Goal: Task Accomplishment & Management: Manage account settings

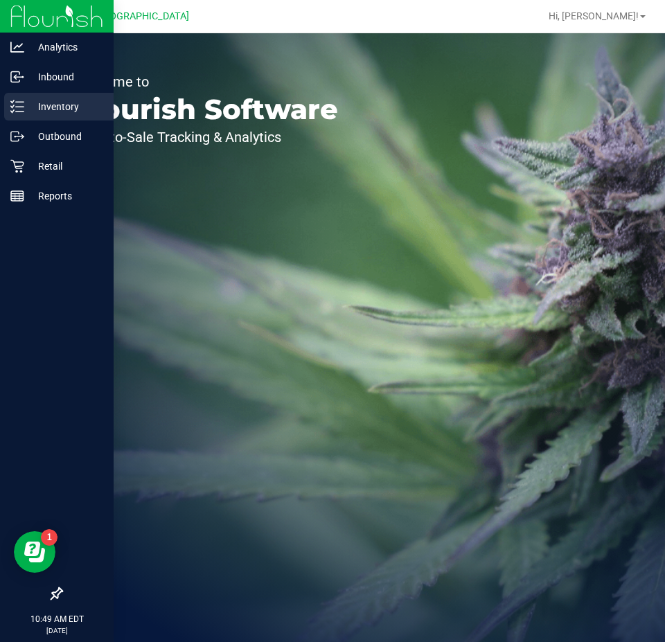
click at [28, 103] on p "Inventory" at bounding box center [65, 106] width 83 height 17
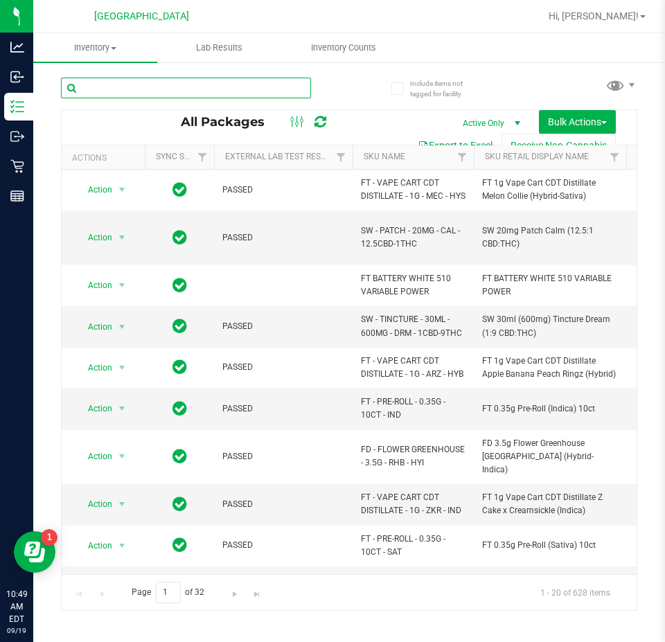
click at [205, 88] on input "text" at bounding box center [186, 88] width 250 height 21
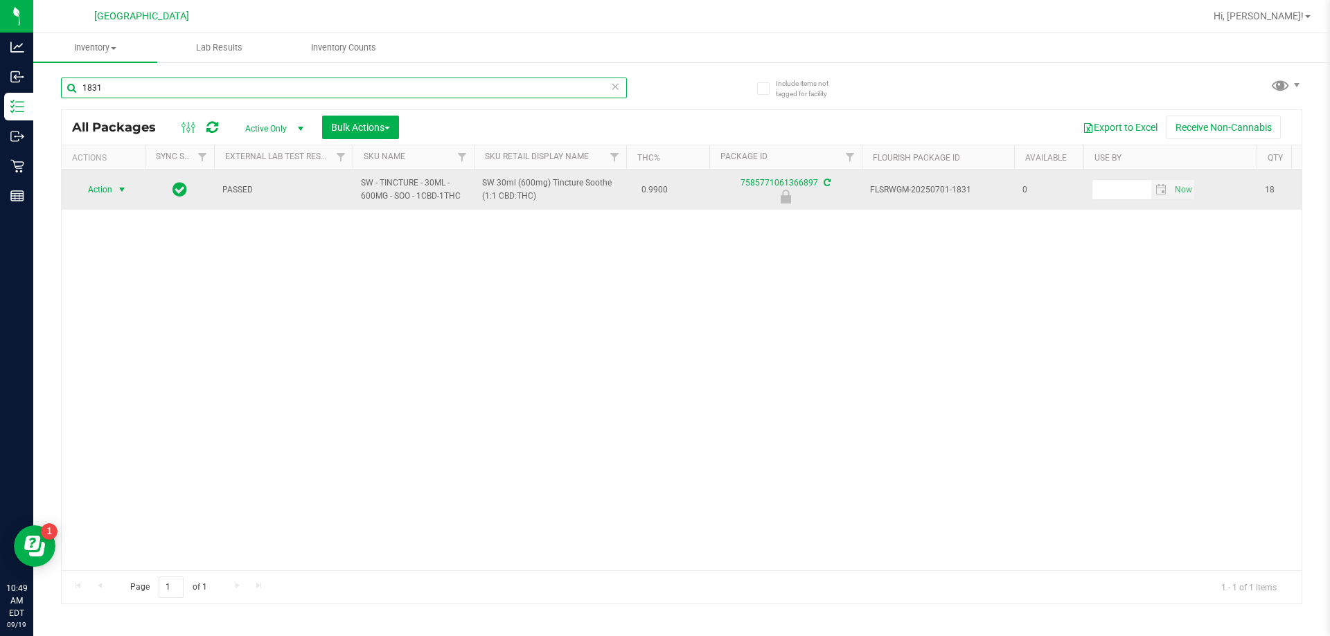
type input "1831"
click at [119, 186] on span "select" at bounding box center [121, 189] width 11 height 11
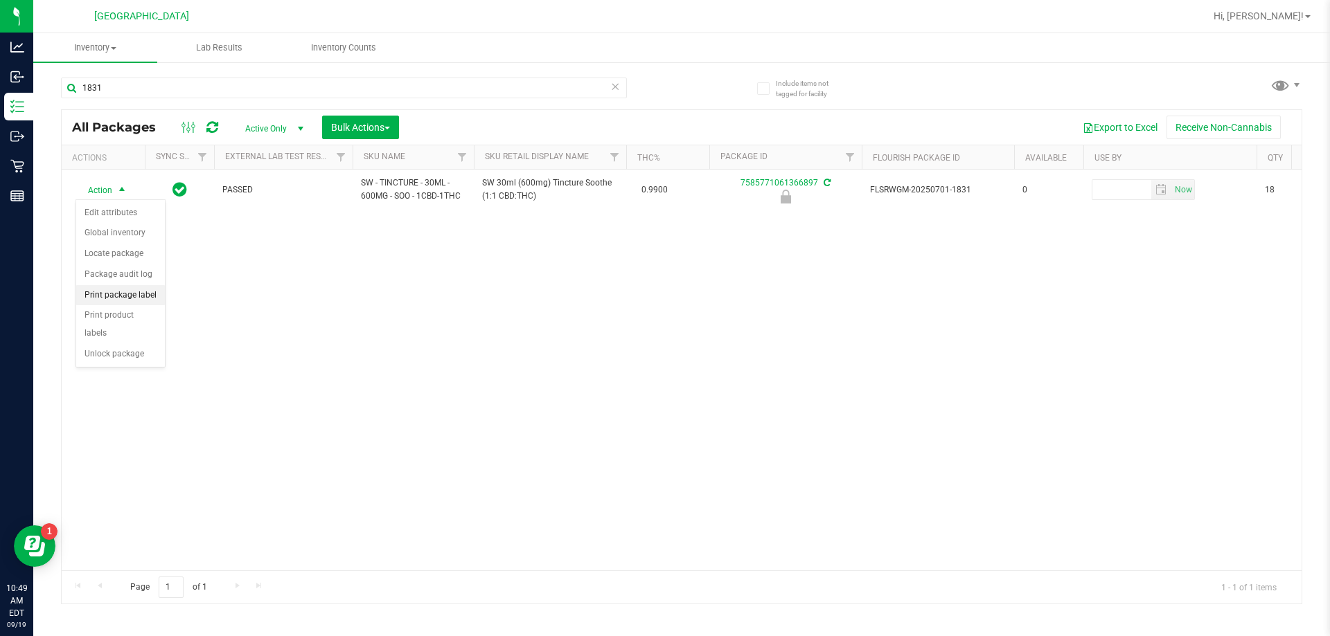
click at [105, 289] on li "Print package label" at bounding box center [120, 295] width 89 height 21
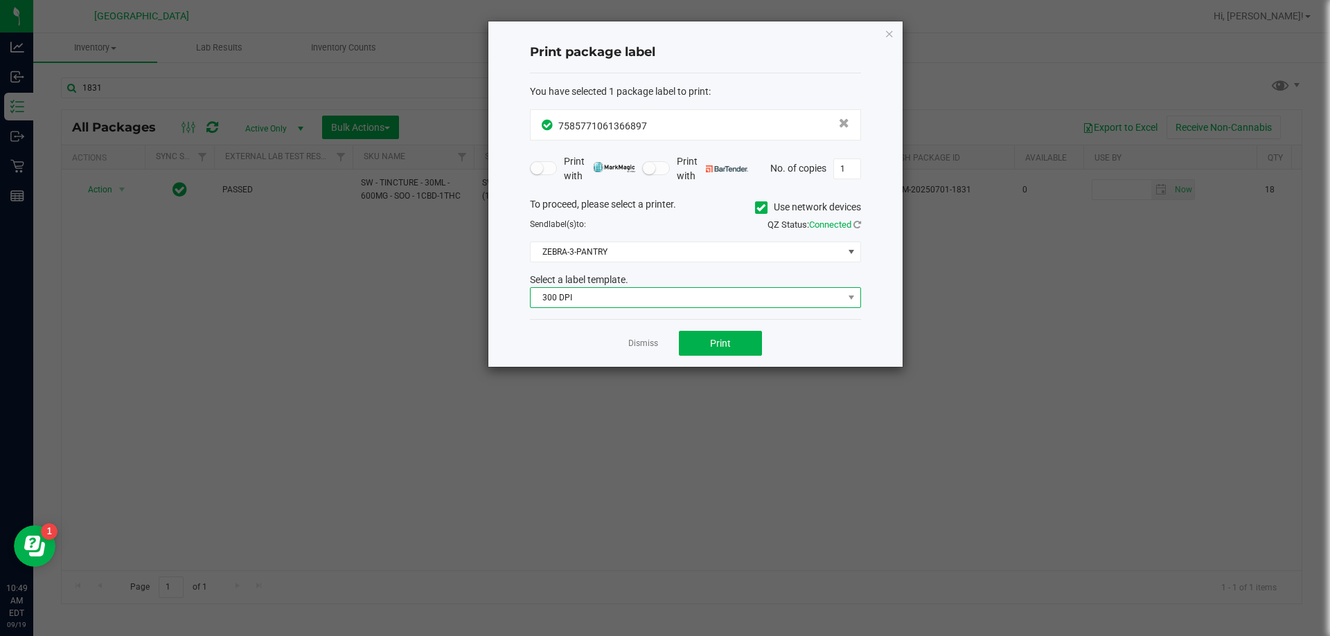
click at [641, 296] on span "300 DPI" at bounding box center [687, 297] width 312 height 19
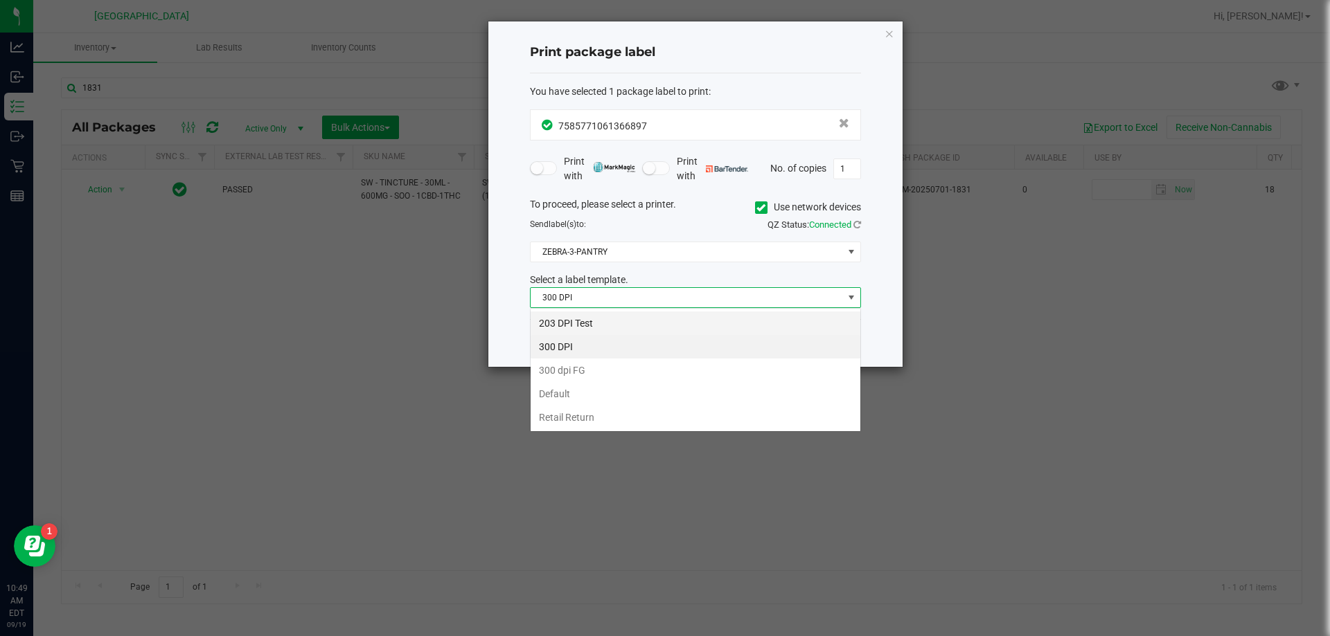
scroll to position [21, 331]
click at [593, 316] on li "203 DPI Test" at bounding box center [696, 324] width 330 height 24
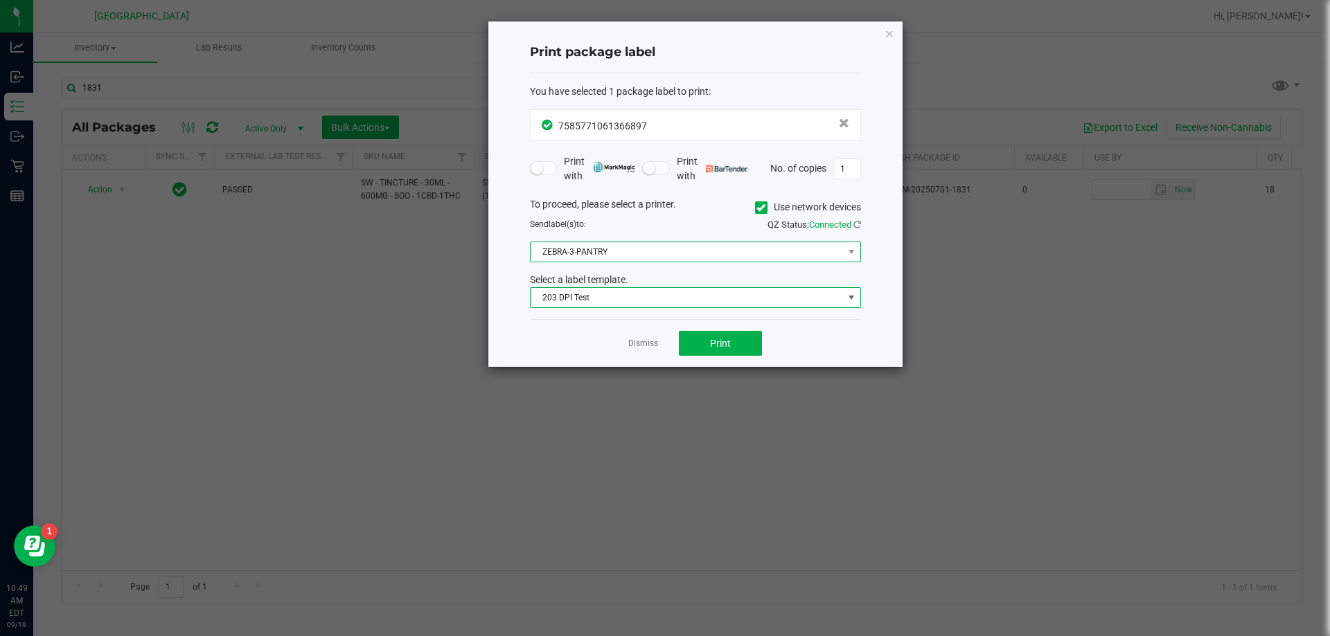
click at [612, 249] on span "ZEBRA-3-PANTRY" at bounding box center [687, 251] width 312 height 19
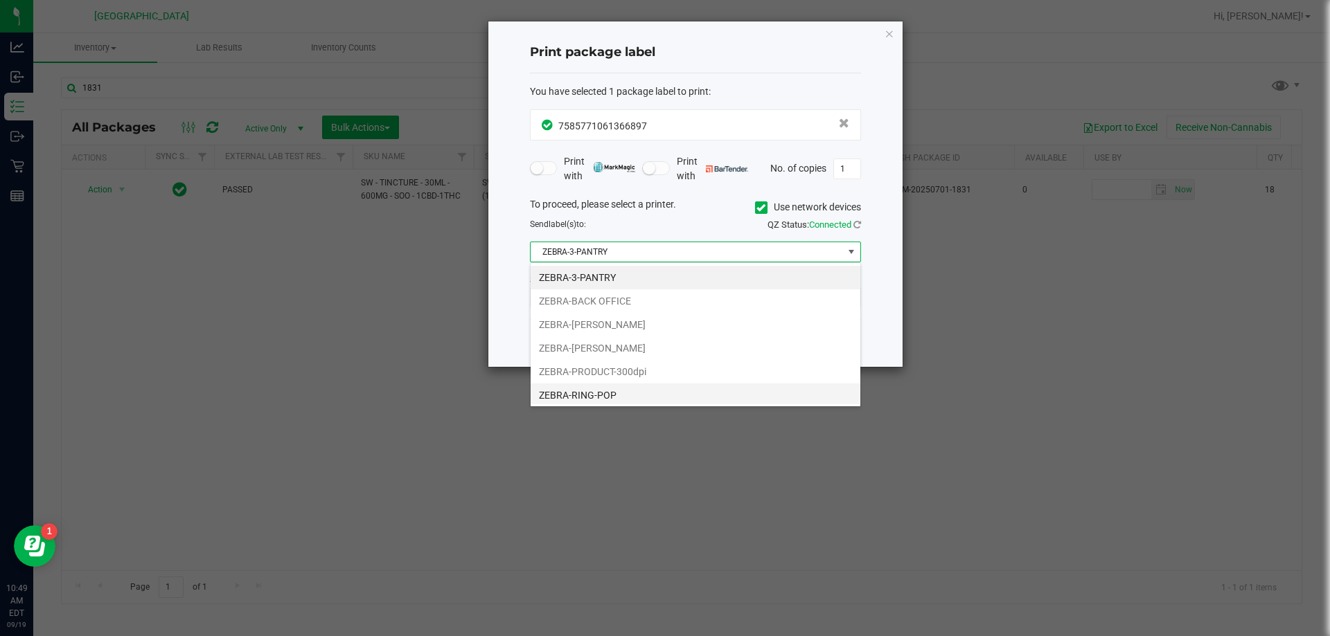
click at [581, 397] on li "ZEBRA-RING-POP" at bounding box center [696, 396] width 330 height 24
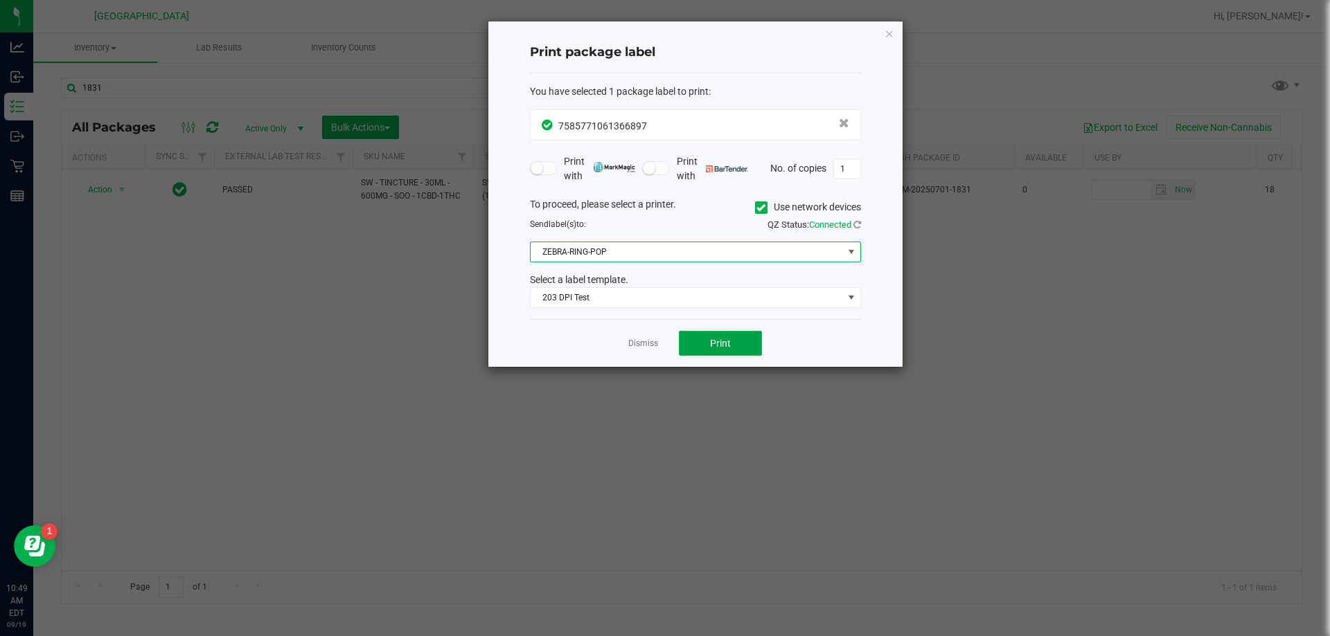
click at [664, 336] on button "Print" at bounding box center [720, 343] width 83 height 25
drag, startPoint x: 651, startPoint y: 349, endPoint x: 652, endPoint y: 342, distance: 7.0
click at [651, 346] on link "Dismiss" at bounding box center [643, 344] width 30 height 12
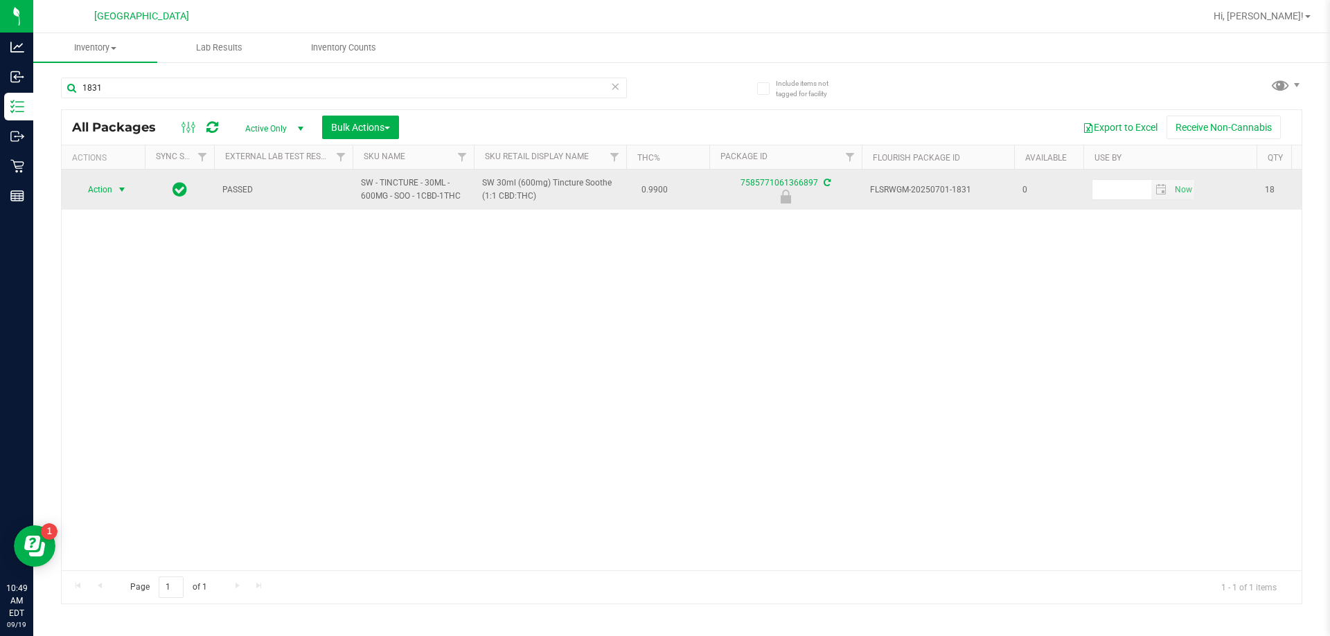
click at [107, 182] on span "Action" at bounding box center [93, 189] width 37 height 19
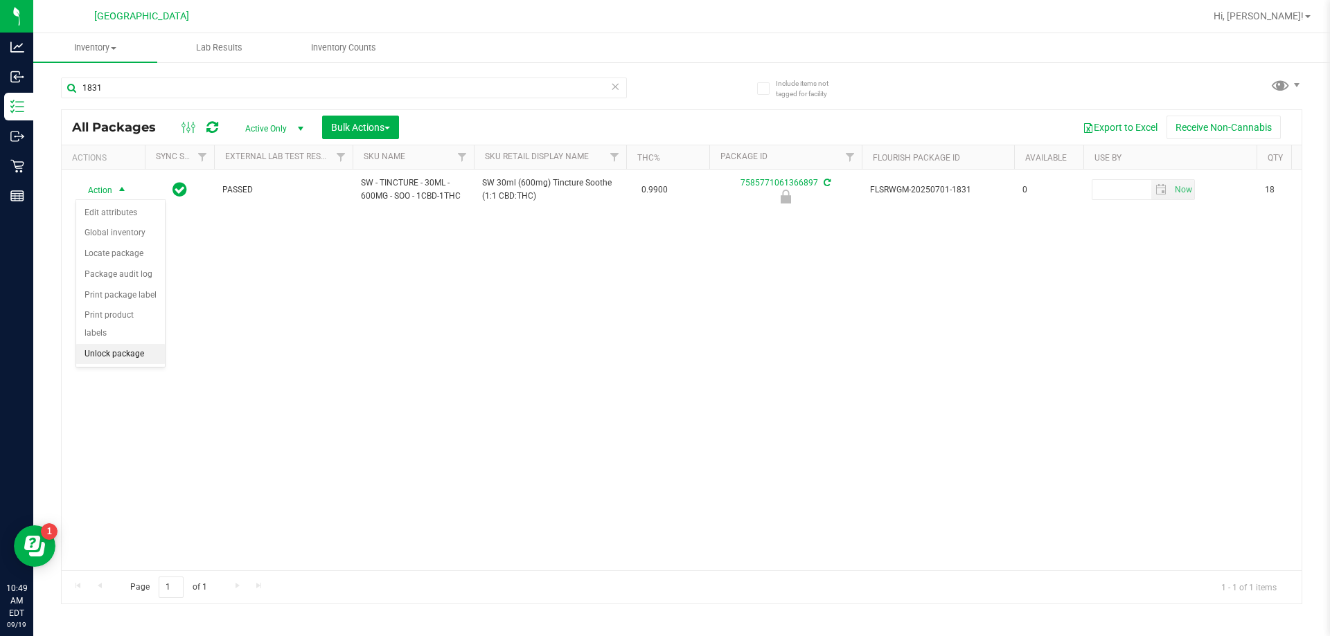
click at [122, 344] on li "Unlock package" at bounding box center [120, 354] width 89 height 21
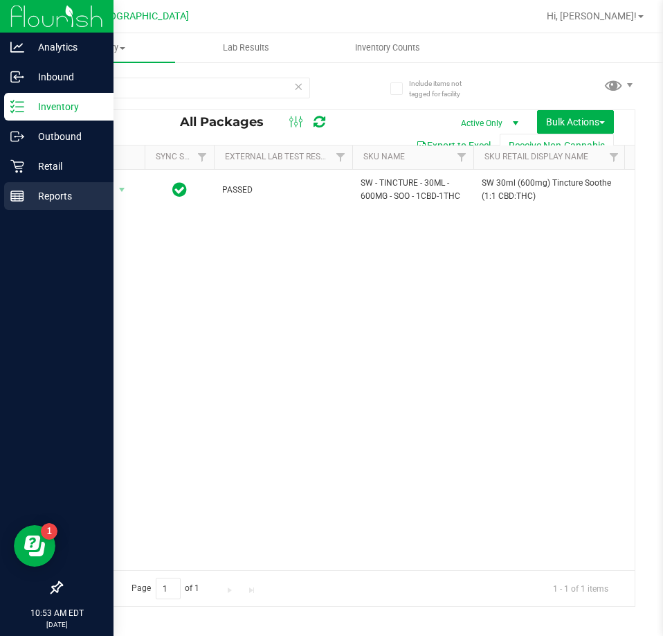
click at [28, 195] on p "Reports" at bounding box center [65, 196] width 83 height 17
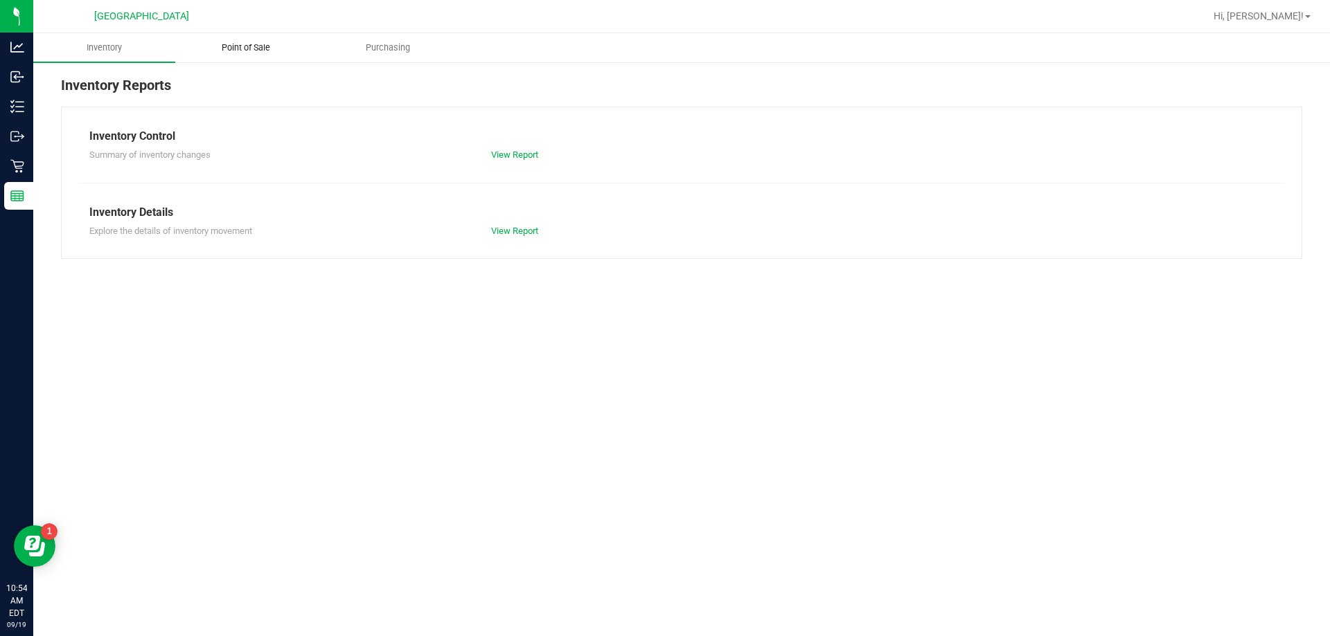
click at [255, 55] on uib-tab-heading "Point of Sale" at bounding box center [246, 48] width 141 height 28
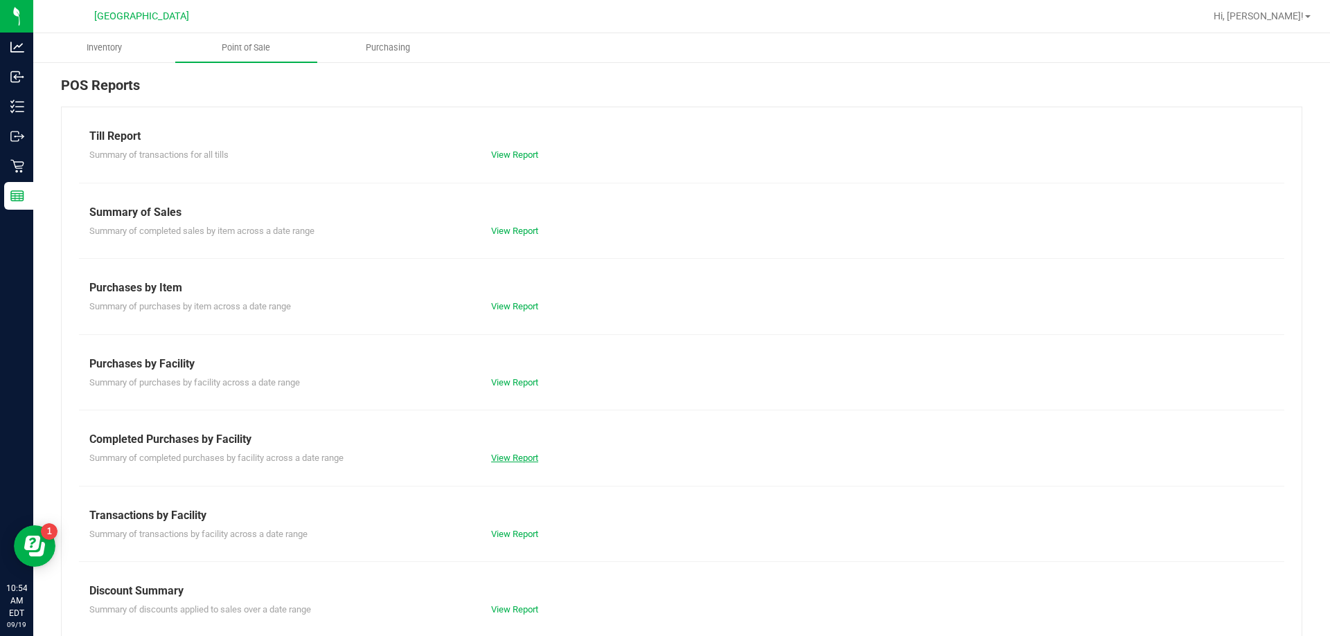
click at [506, 463] on link "View Report" at bounding box center [514, 458] width 47 height 10
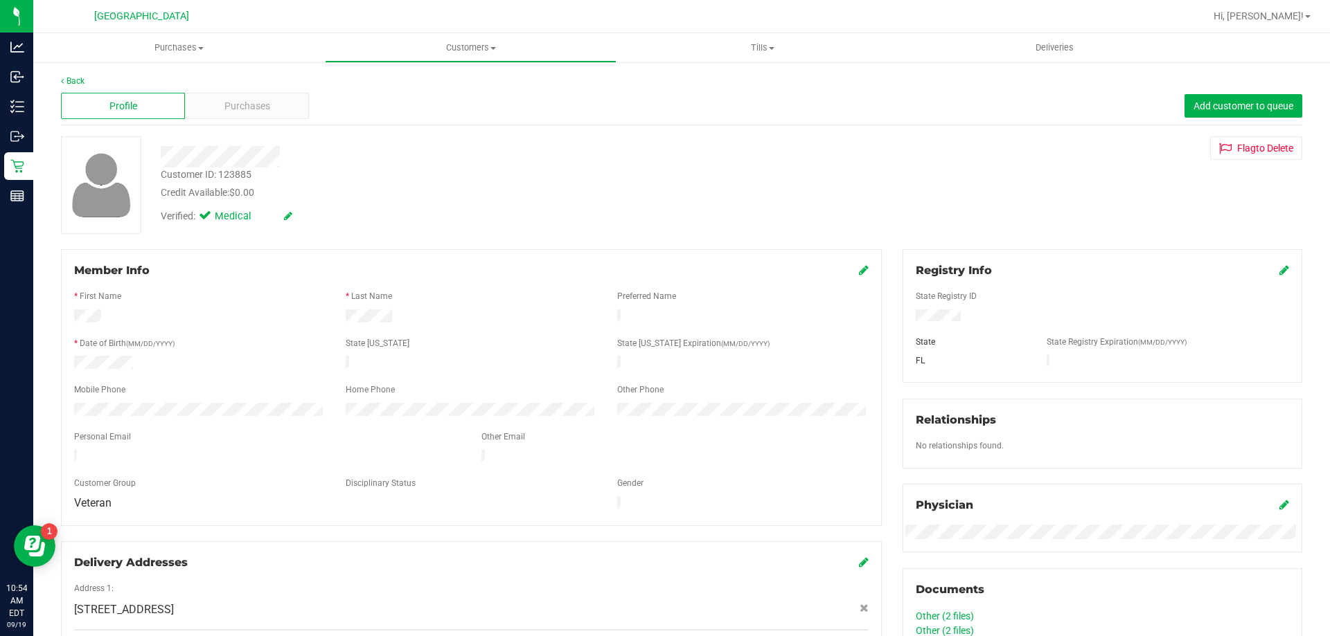
click at [284, 121] on div "Profile Purchases Add customer to queue" at bounding box center [681, 106] width 1241 height 38
click at [283, 115] on div "Purchases" at bounding box center [247, 106] width 124 height 26
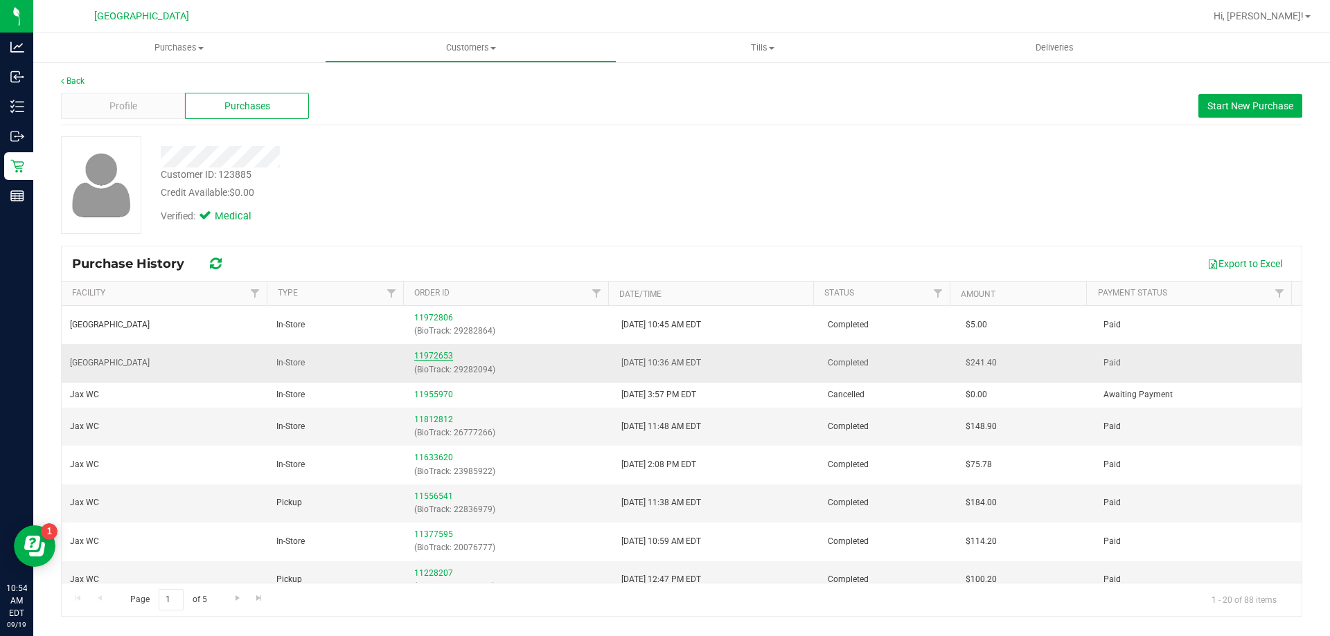
click at [444, 355] on link "11972653" at bounding box center [433, 356] width 39 height 10
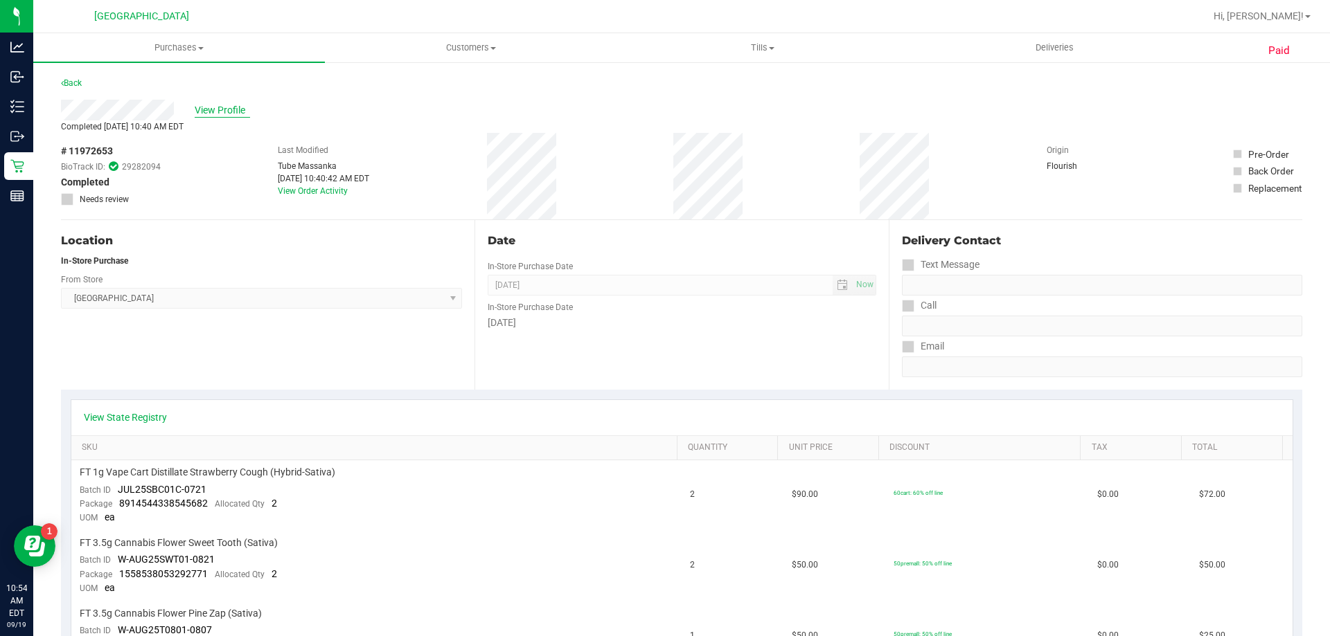
click at [233, 106] on span "View Profile" at bounding box center [222, 110] width 55 height 15
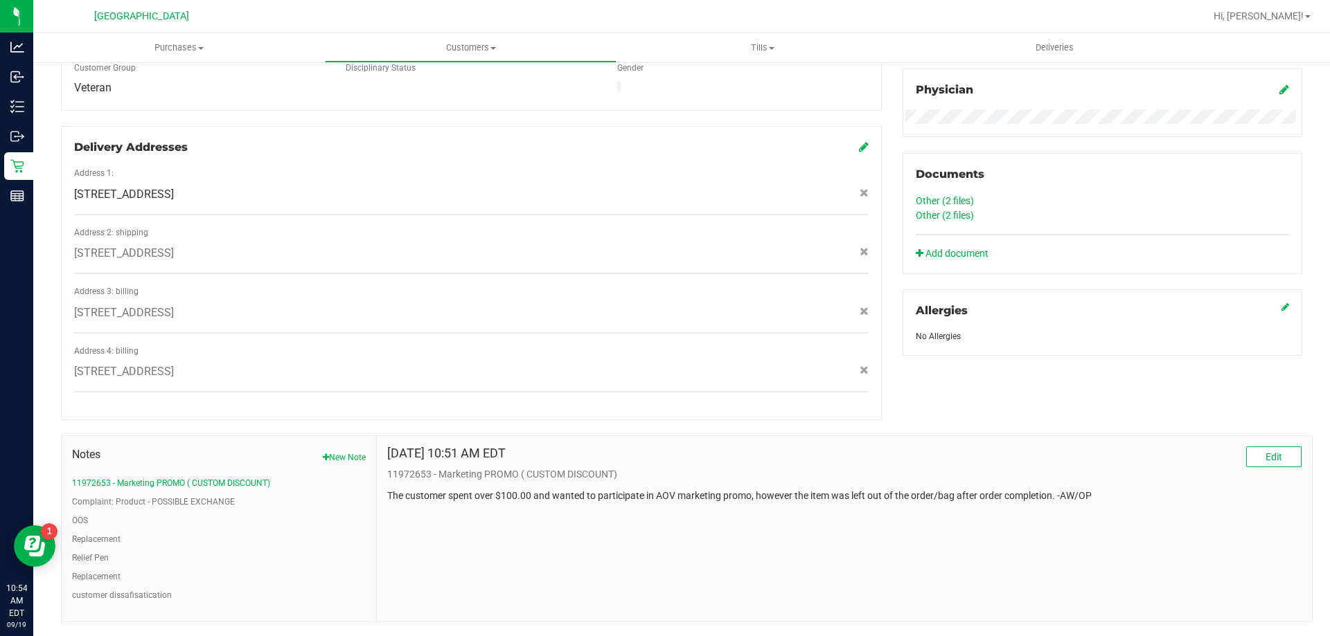
scroll to position [434, 0]
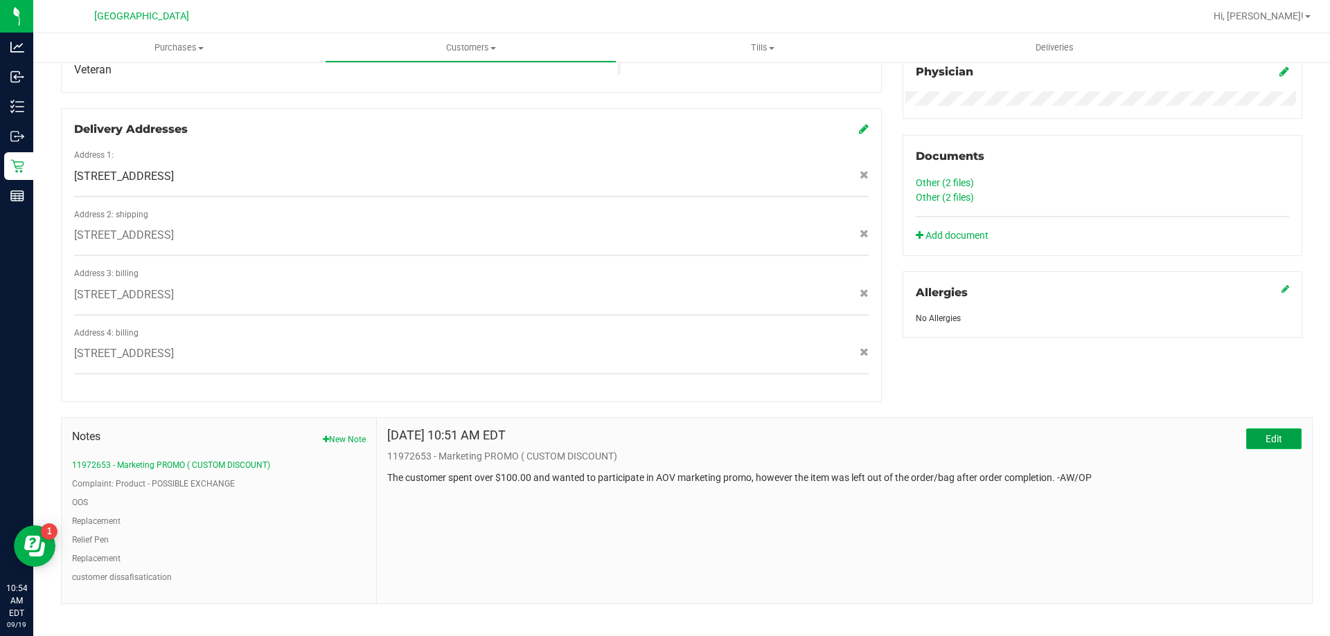
click at [664, 429] on button "Edit" at bounding box center [1273, 439] width 55 height 21
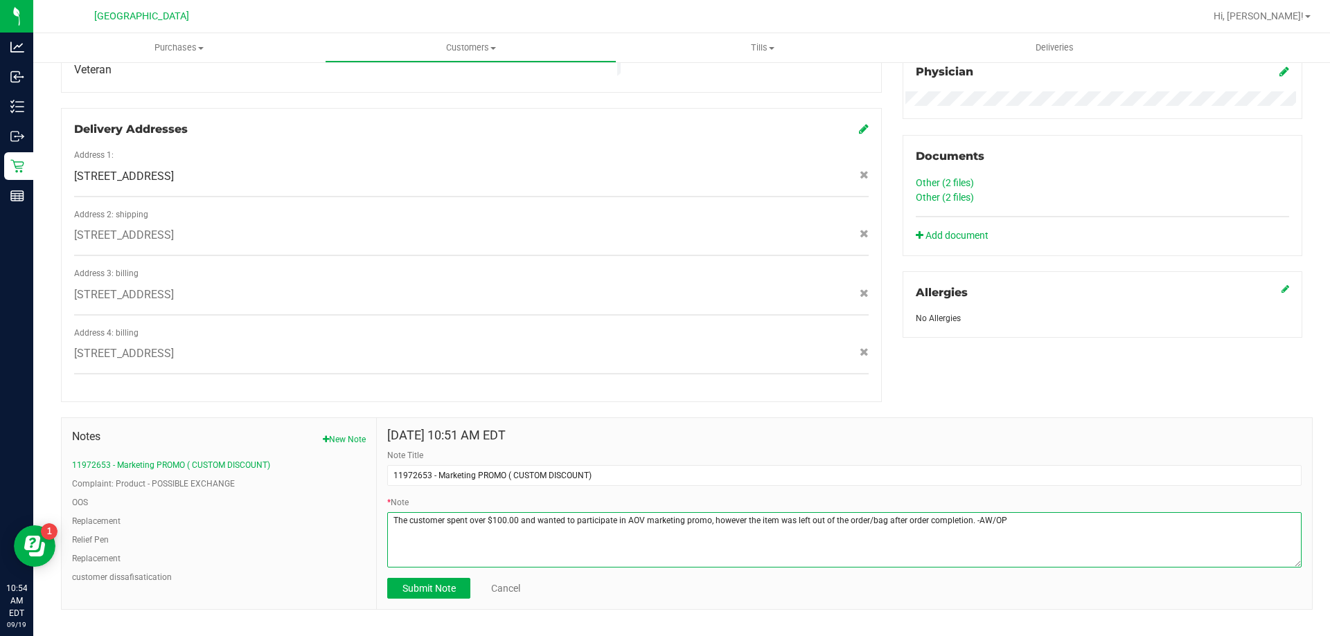
click at [637, 513] on textarea "* Note" at bounding box center [844, 540] width 914 height 55
drag, startPoint x: 1033, startPoint y: 511, endPoint x: 1058, endPoint y: 506, distance: 25.5
click at [664, 519] on textarea "* Note" at bounding box center [844, 540] width 914 height 55
type textarea "The customer spent over $100.00 and wanted to participate in AOV driver marketi…"
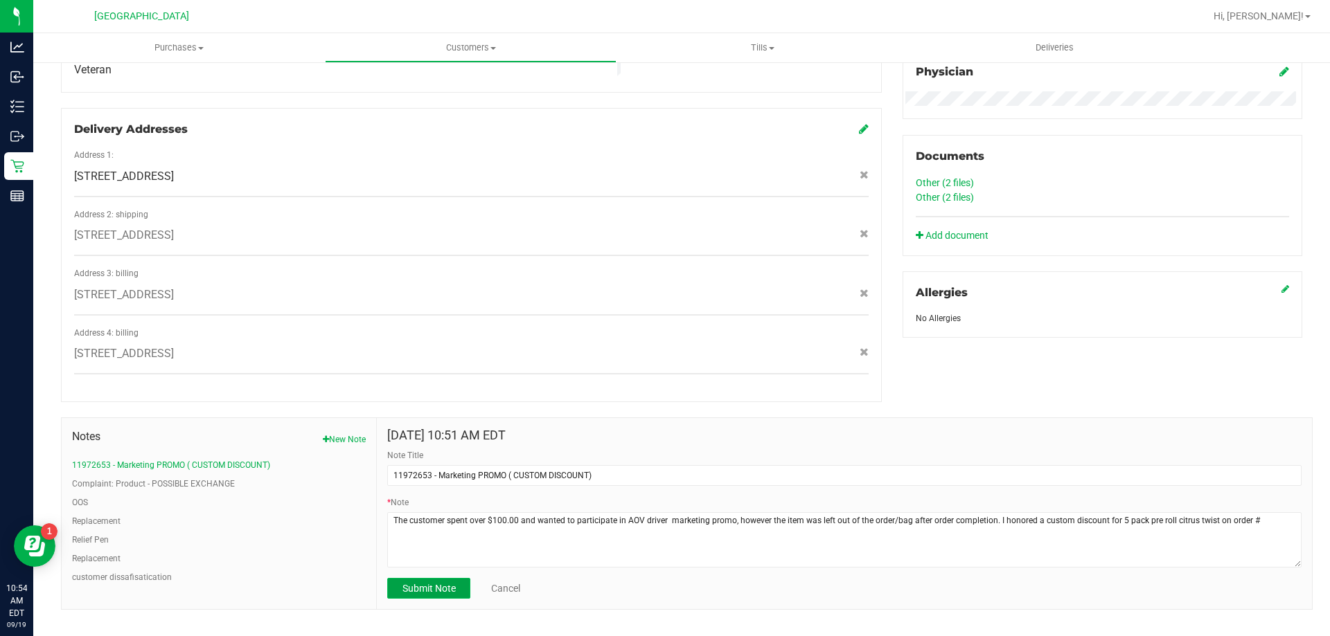
click at [443, 583] on span "Submit Note" at bounding box center [428, 588] width 53 height 11
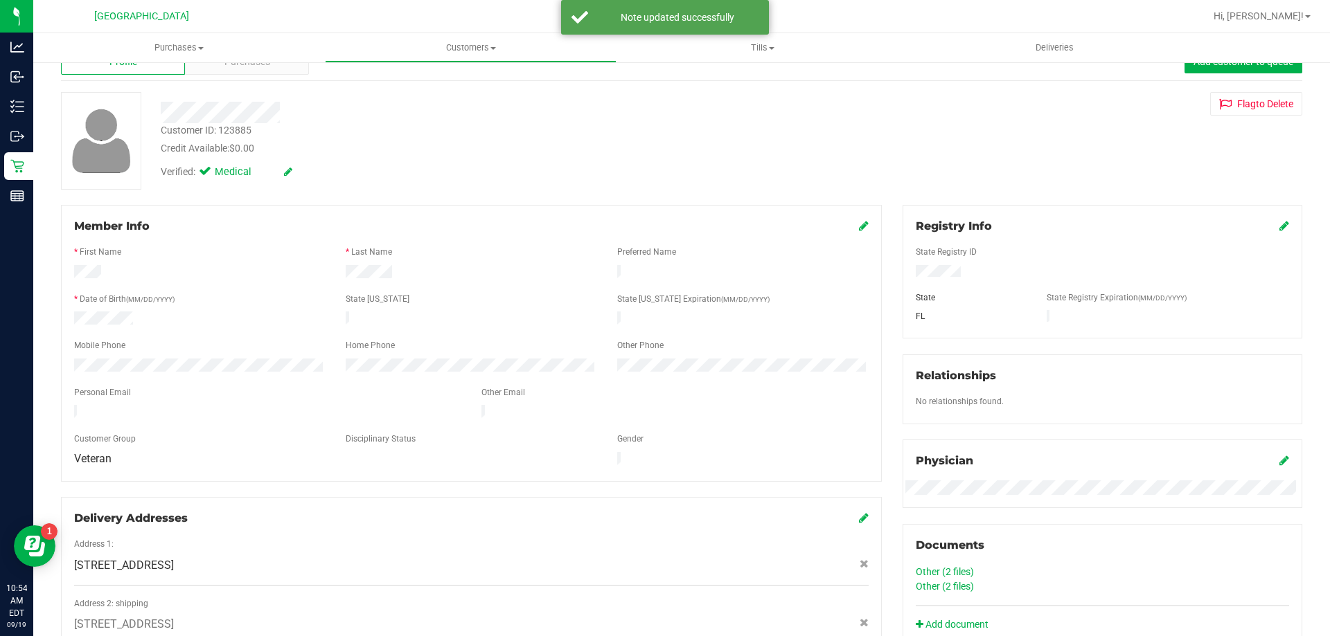
scroll to position [0, 0]
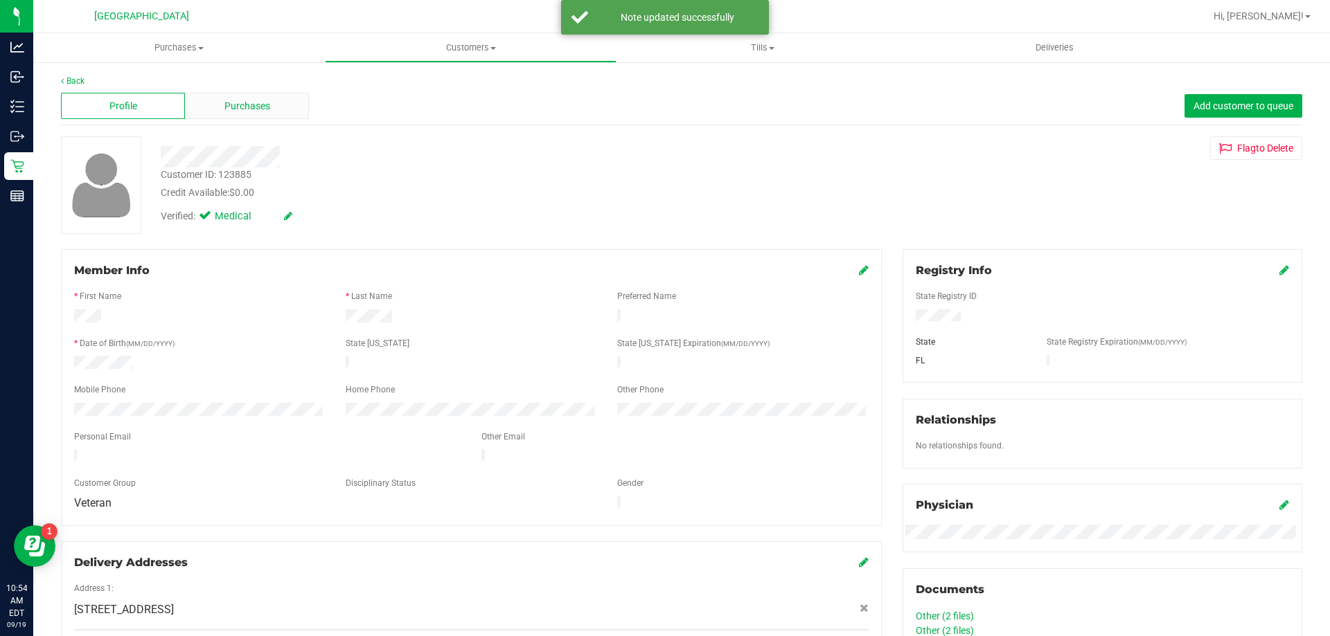
click at [248, 113] on div "Purchases" at bounding box center [247, 106] width 124 height 26
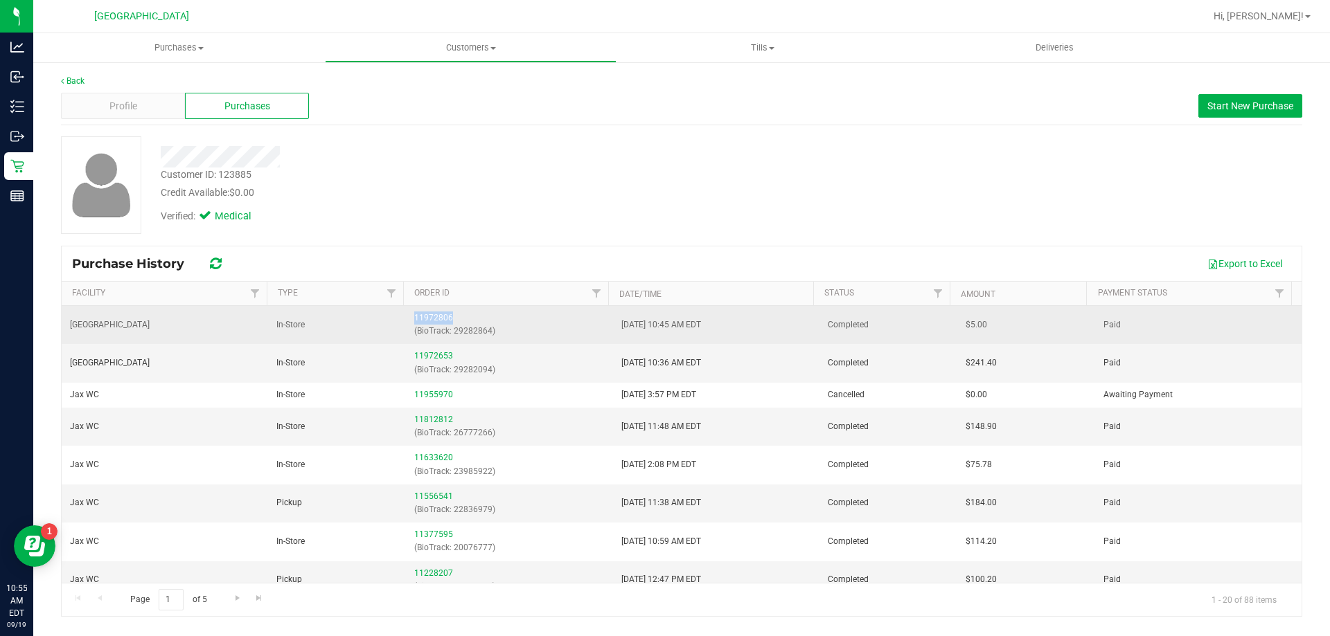
drag, startPoint x: 457, startPoint y: 309, endPoint x: 407, endPoint y: 319, distance: 51.5
click at [407, 319] on td "11972806 (BioTrack: 29282864)" at bounding box center [509, 325] width 206 height 38
copy link "11972806"
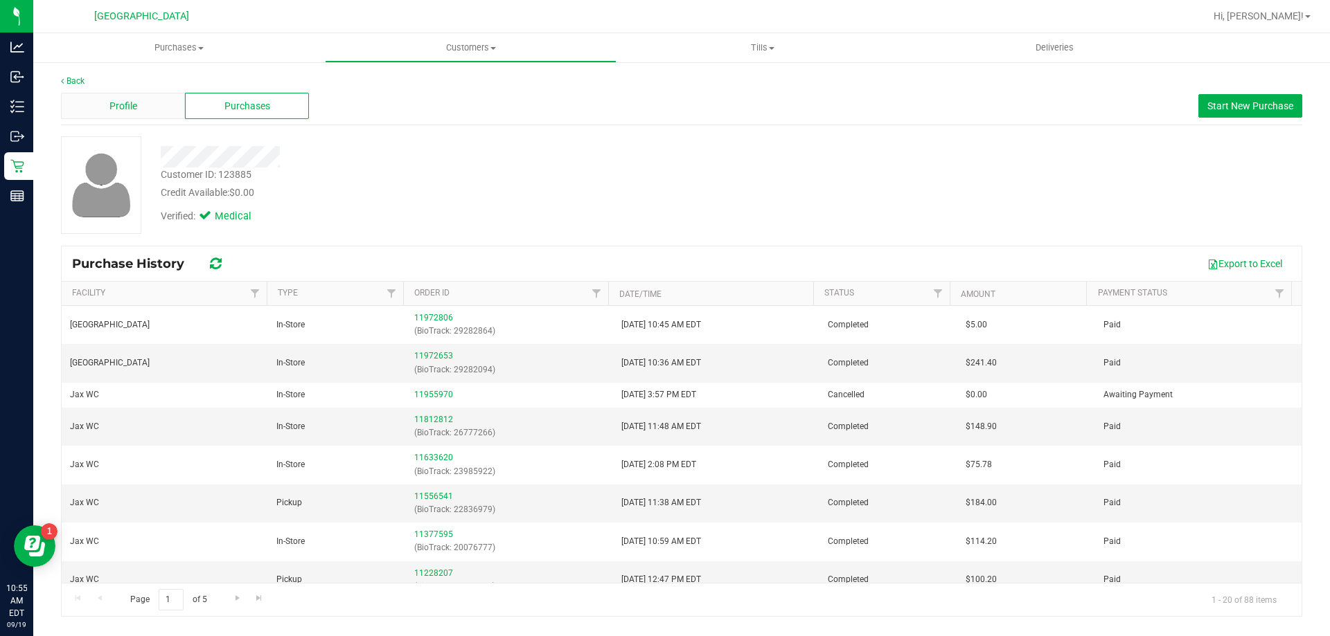
click at [124, 99] on span "Profile" at bounding box center [123, 106] width 28 height 15
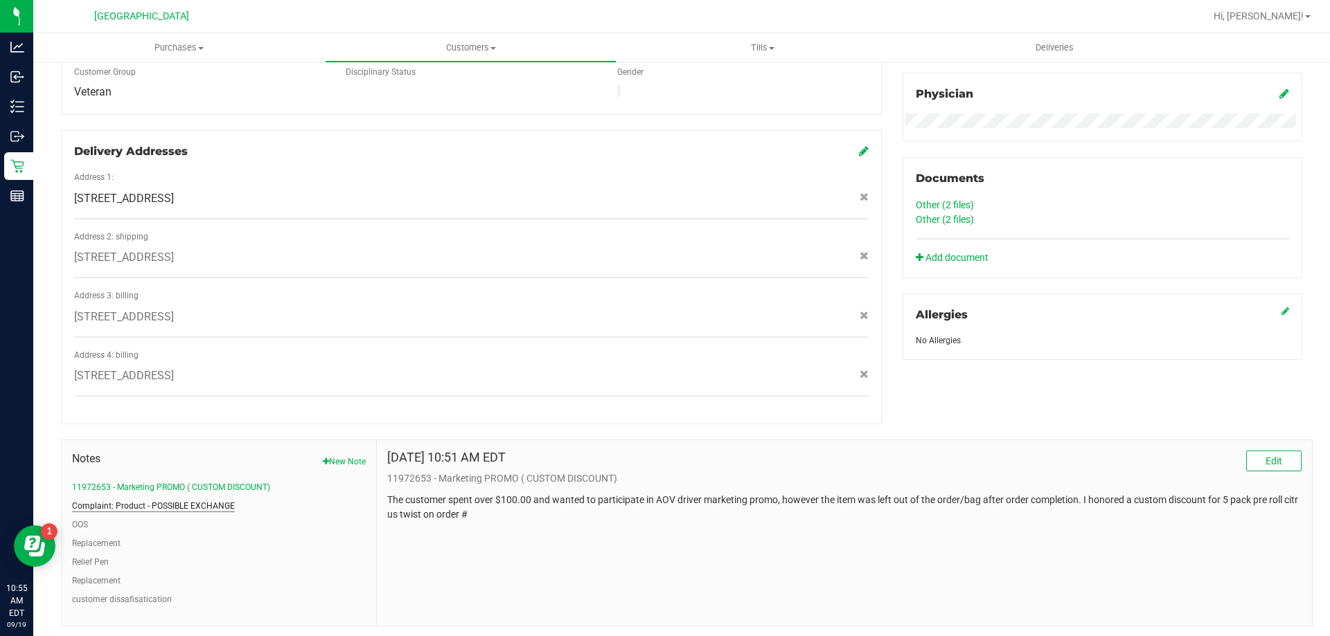
scroll to position [416, 0]
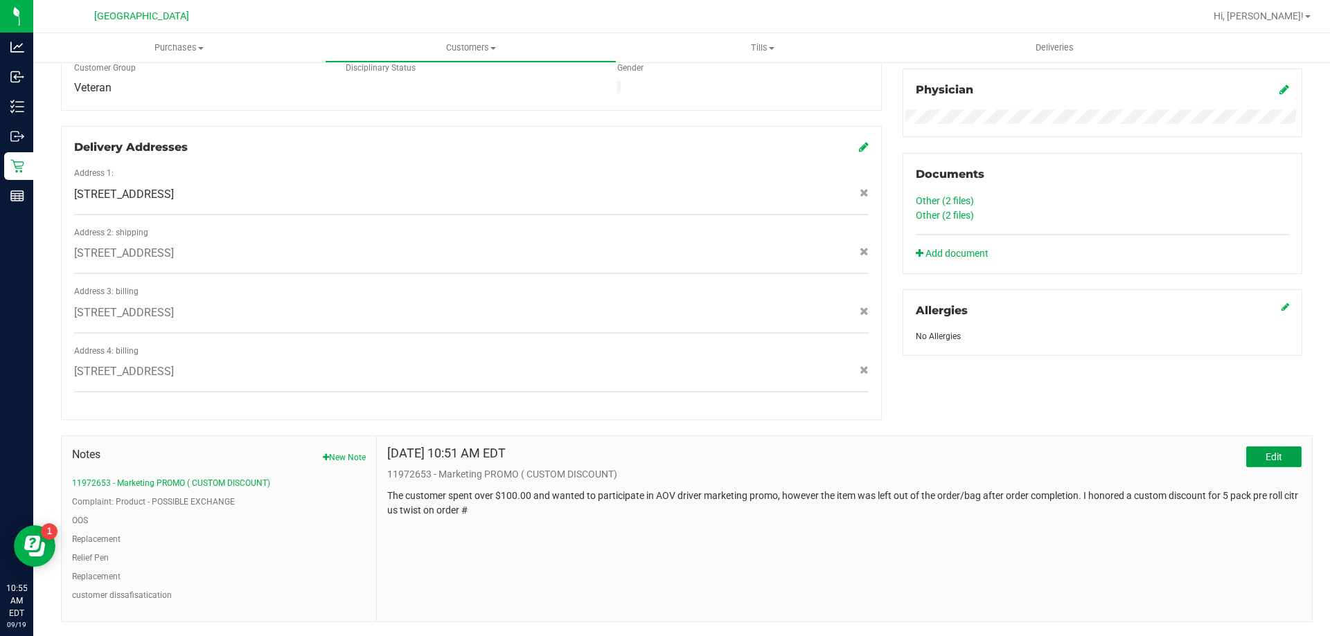
click at [664, 452] on span "Edit" at bounding box center [1273, 457] width 17 height 11
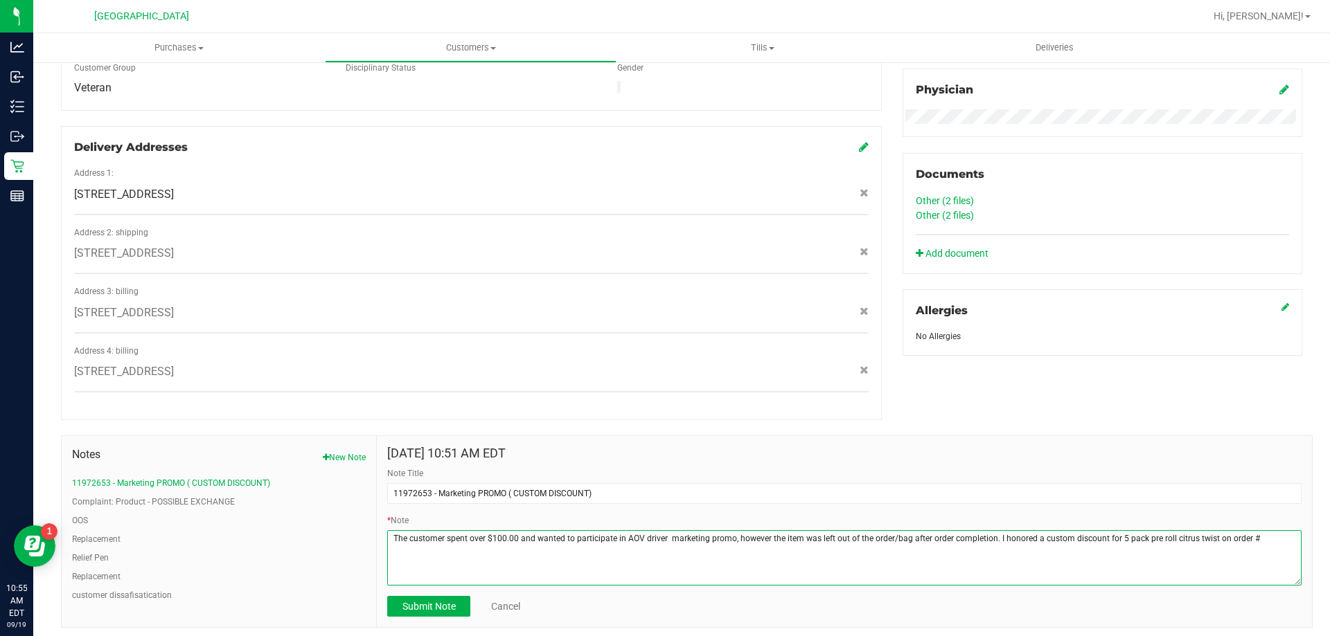
click at [664, 531] on textarea "* Note" at bounding box center [844, 558] width 914 height 55
paste textarea "11972806"
type textarea "The customer spent over $100.00 and wanted to participate in AOV driver marketi…"
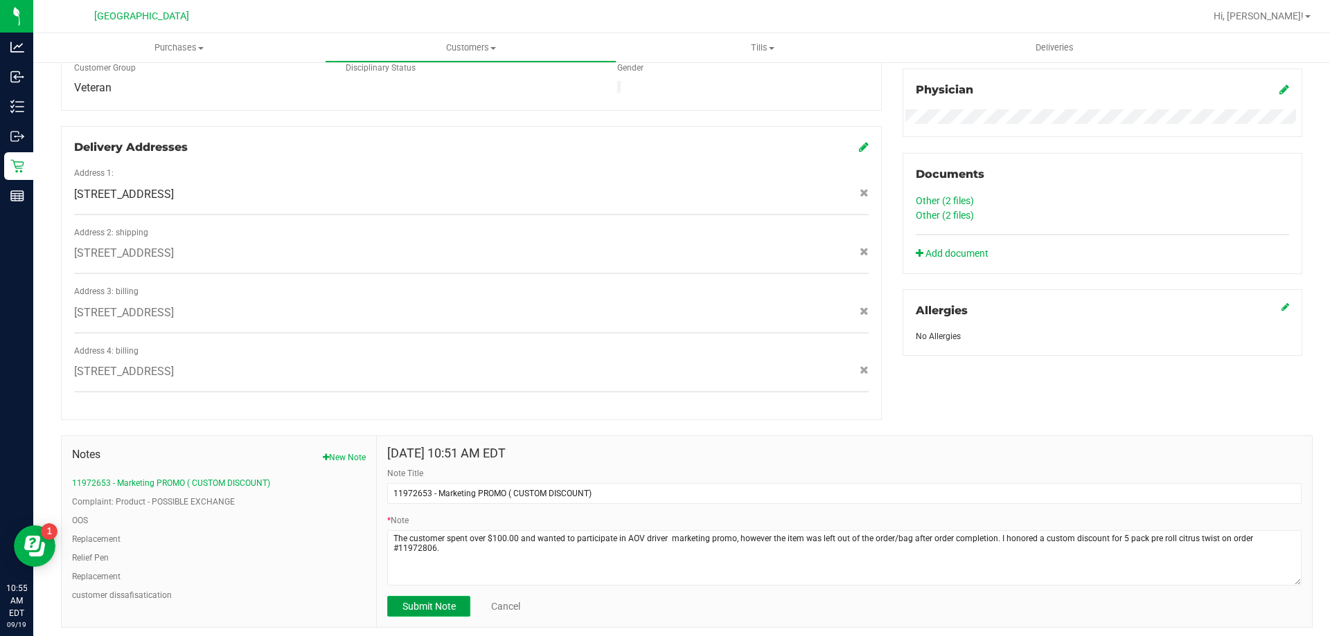
click at [424, 601] on span "Submit Note" at bounding box center [428, 606] width 53 height 11
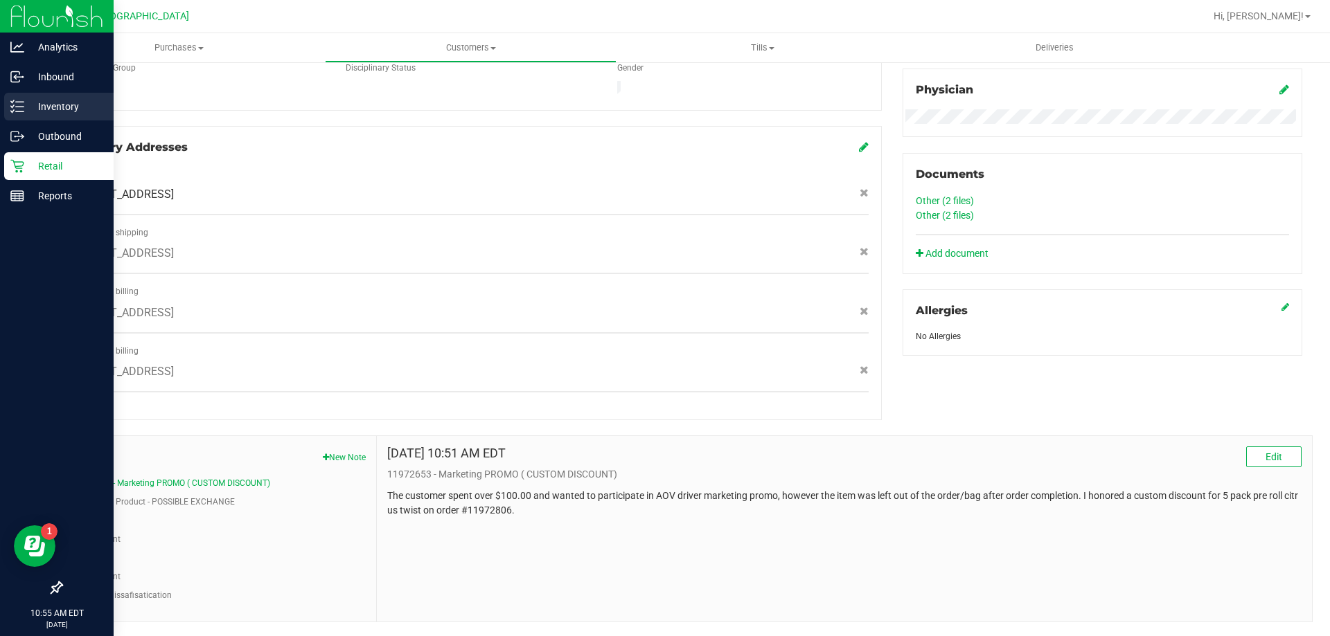
click at [58, 98] on div "Inventory" at bounding box center [58, 107] width 109 height 28
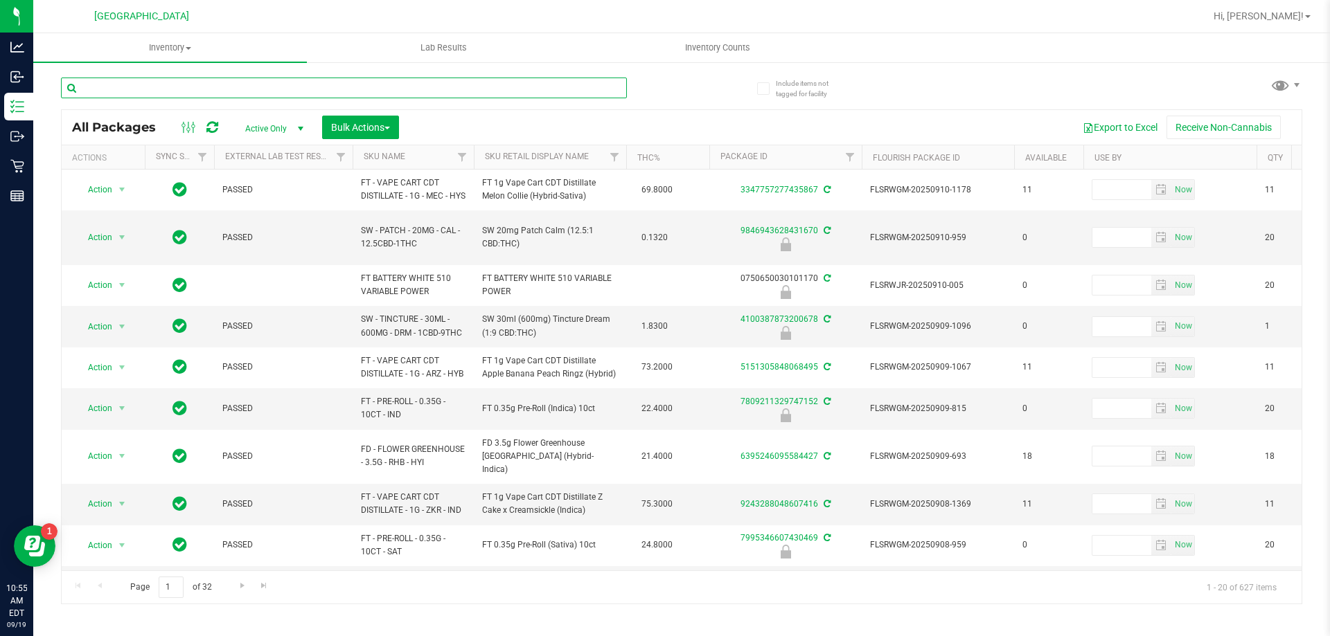
click at [232, 93] on input "text" at bounding box center [344, 88] width 566 height 21
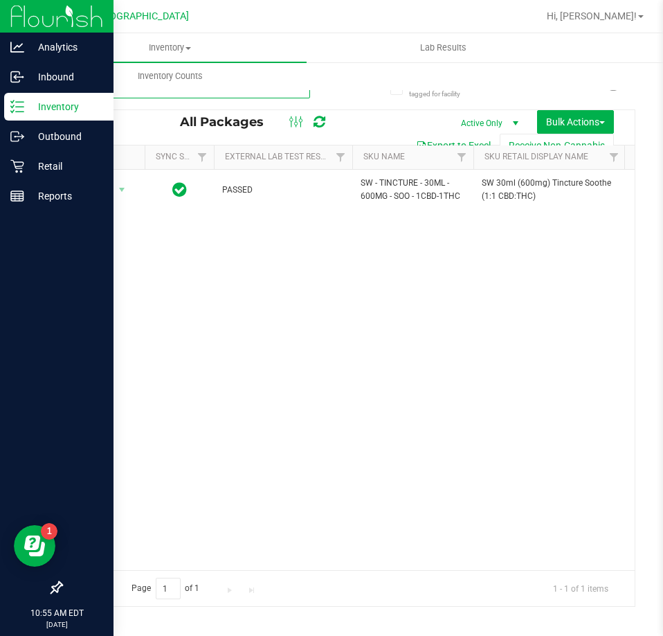
type input "1831"
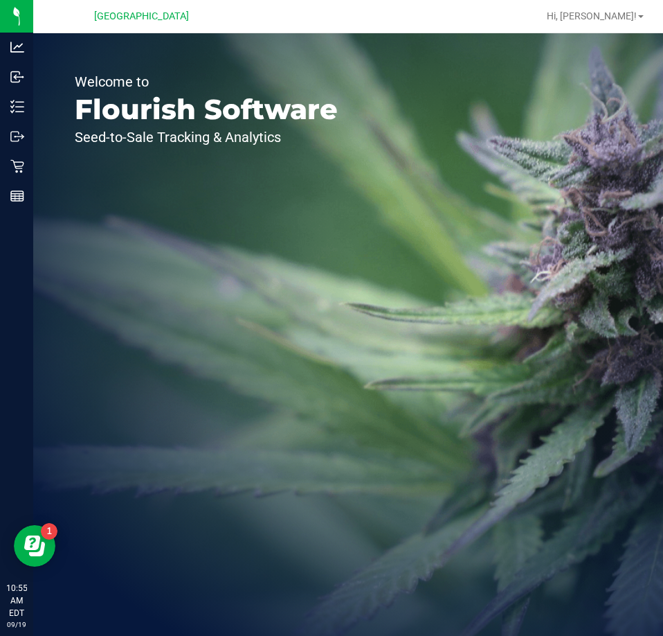
click at [625, 8] on div "Hi, [PERSON_NAME]!" at bounding box center [596, 16] width 108 height 24
click at [616, 8] on div "Hi, [PERSON_NAME]!" at bounding box center [596, 16] width 108 height 24
click at [616, 17] on span "Hi, [PERSON_NAME]!" at bounding box center [592, 15] width 90 height 11
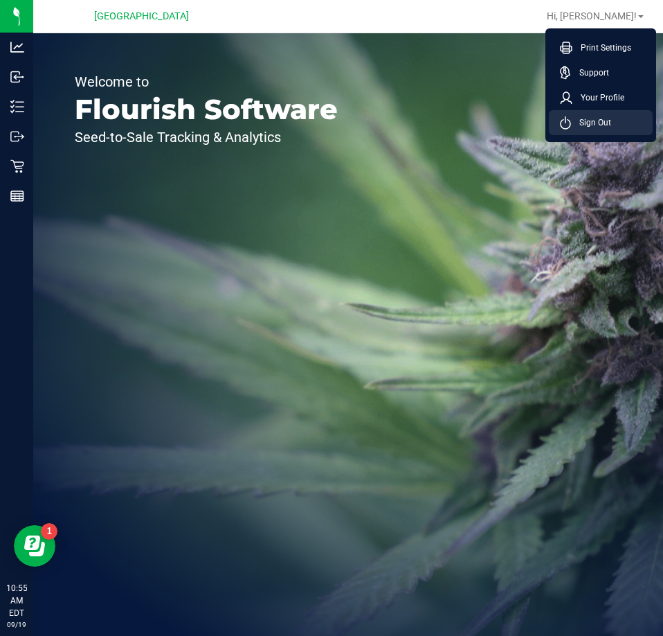
click at [591, 128] on span "Sign Out" at bounding box center [591, 123] width 40 height 14
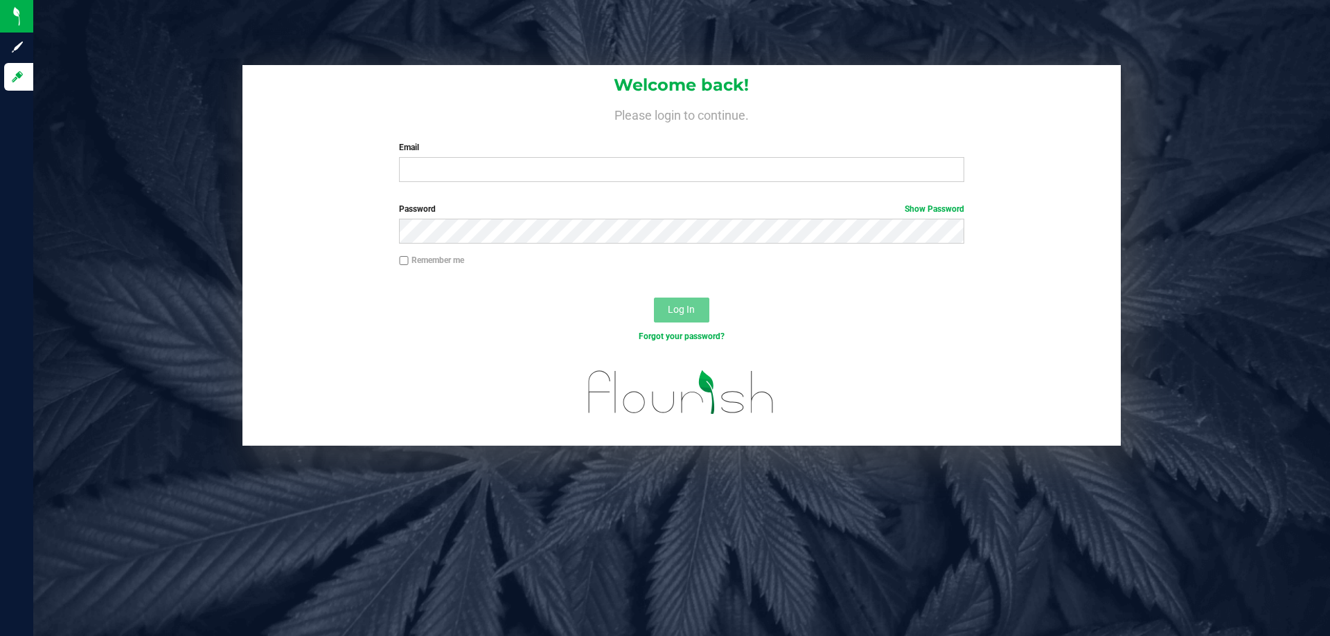
click at [663, 26] on div "Welcome back! Please login to continue. Email Required Please format your email…" at bounding box center [681, 318] width 1296 height 636
click at [224, 31] on div "Welcome back! Please login to continue. Email Required Please format your email…" at bounding box center [681, 318] width 1296 height 636
click at [209, 114] on div "Welcome back! Please login to continue. Email Required Please format your email…" at bounding box center [681, 255] width 1317 height 381
click at [461, 578] on div "Welcome back! Please login to continue. Email Required Please format your email…" at bounding box center [681, 318] width 1296 height 636
click at [454, 169] on input "Email" at bounding box center [681, 169] width 564 height 25
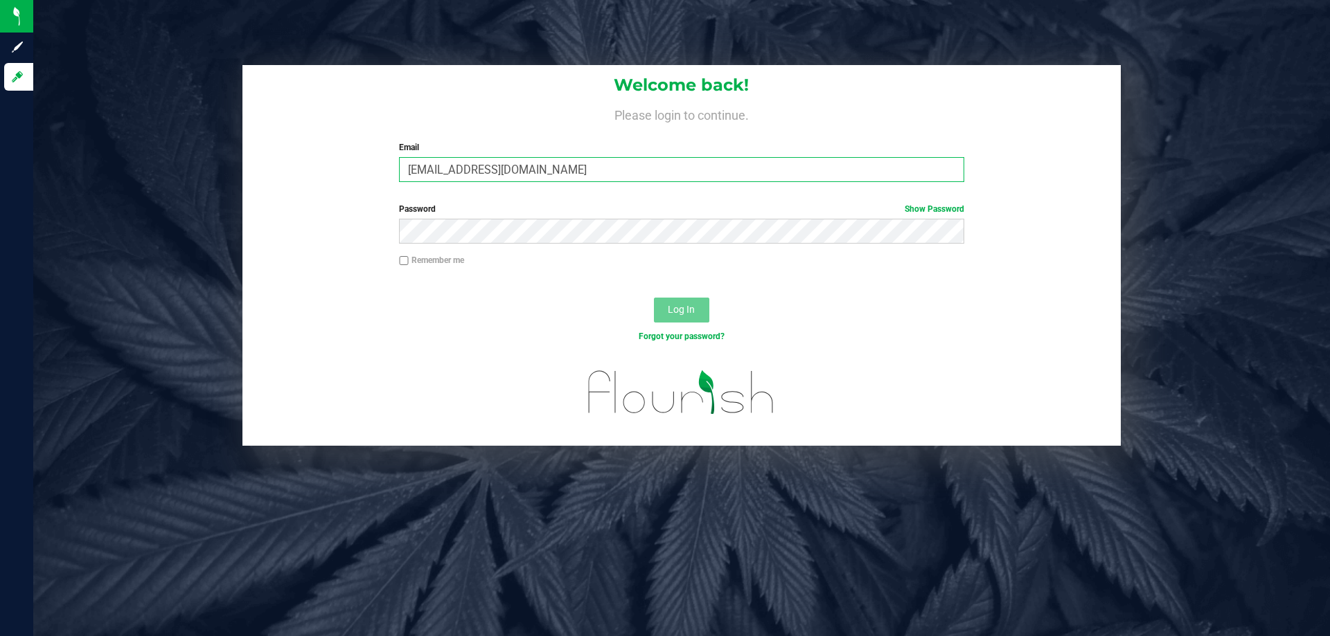
type input "[EMAIL_ADDRESS][DOMAIN_NAME]"
click at [654, 298] on button "Log In" at bounding box center [681, 310] width 55 height 25
